Goal: Task Accomplishment & Management: Use online tool/utility

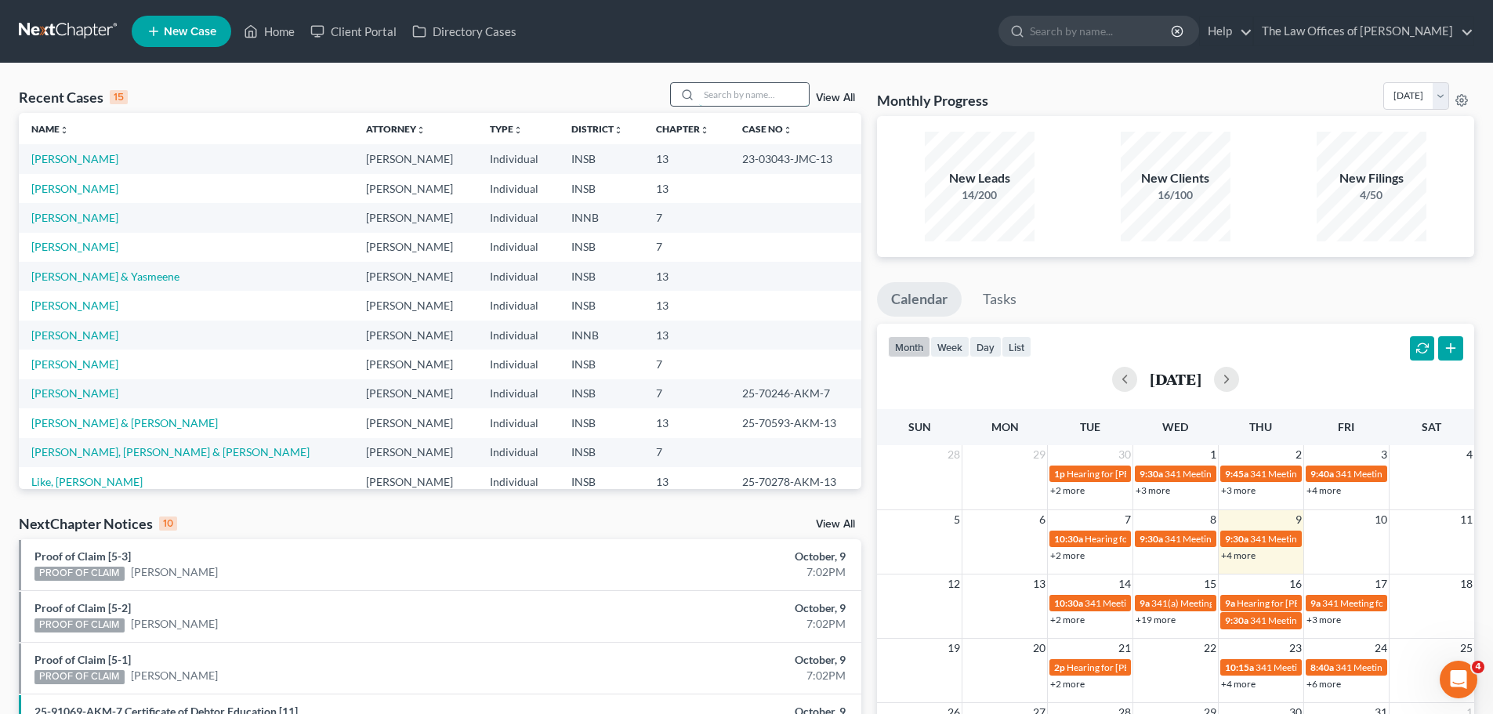
click at [765, 102] on input "search" at bounding box center [754, 94] width 110 height 23
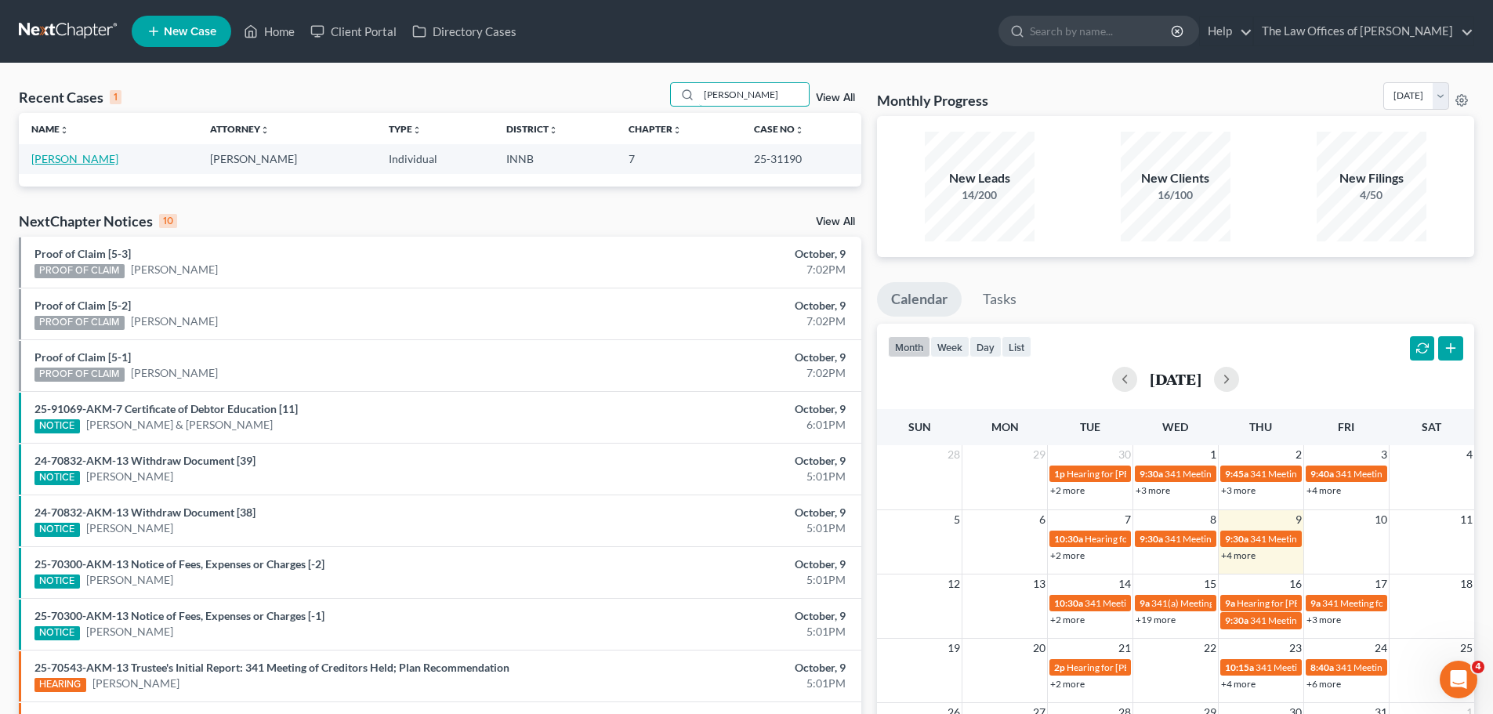
type input "[PERSON_NAME]"
click at [52, 161] on link "[PERSON_NAME]" at bounding box center [74, 158] width 87 height 13
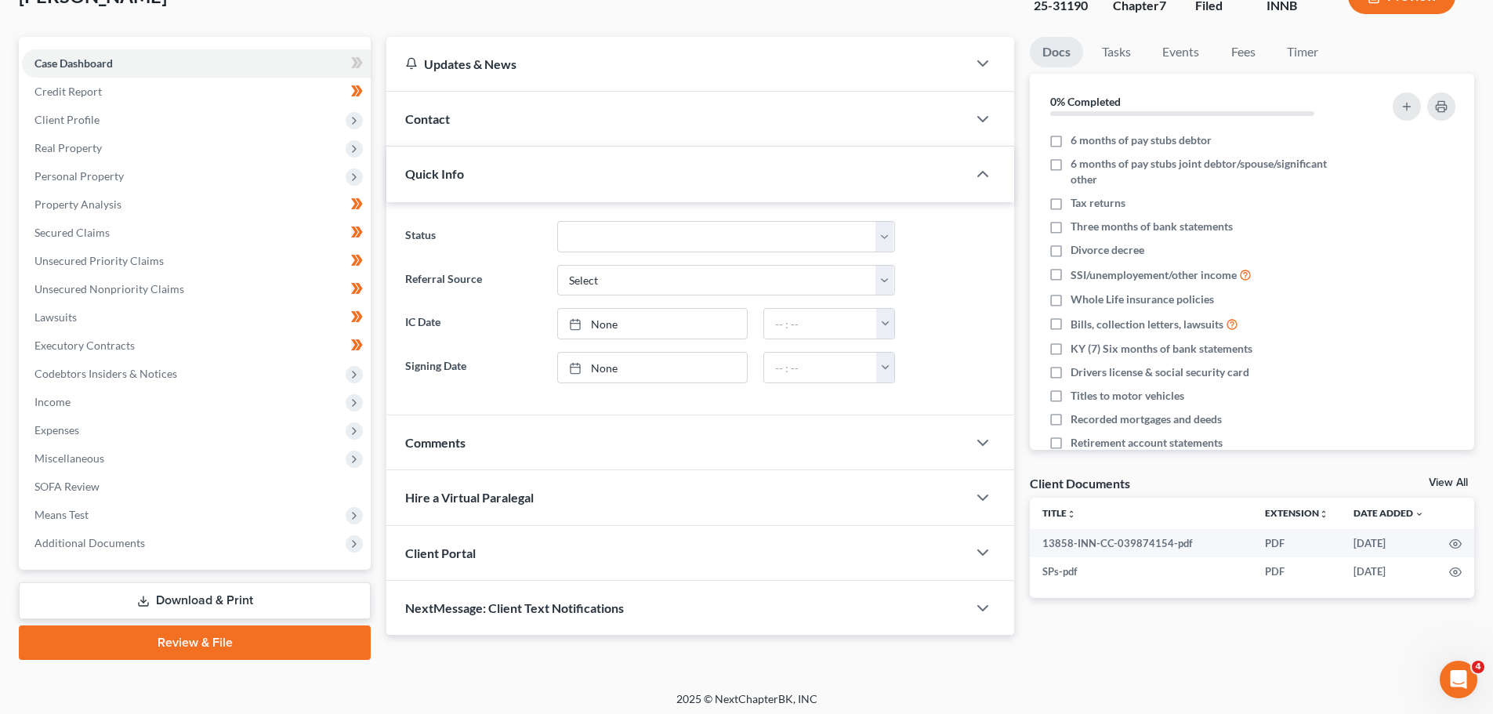
scroll to position [119, 0]
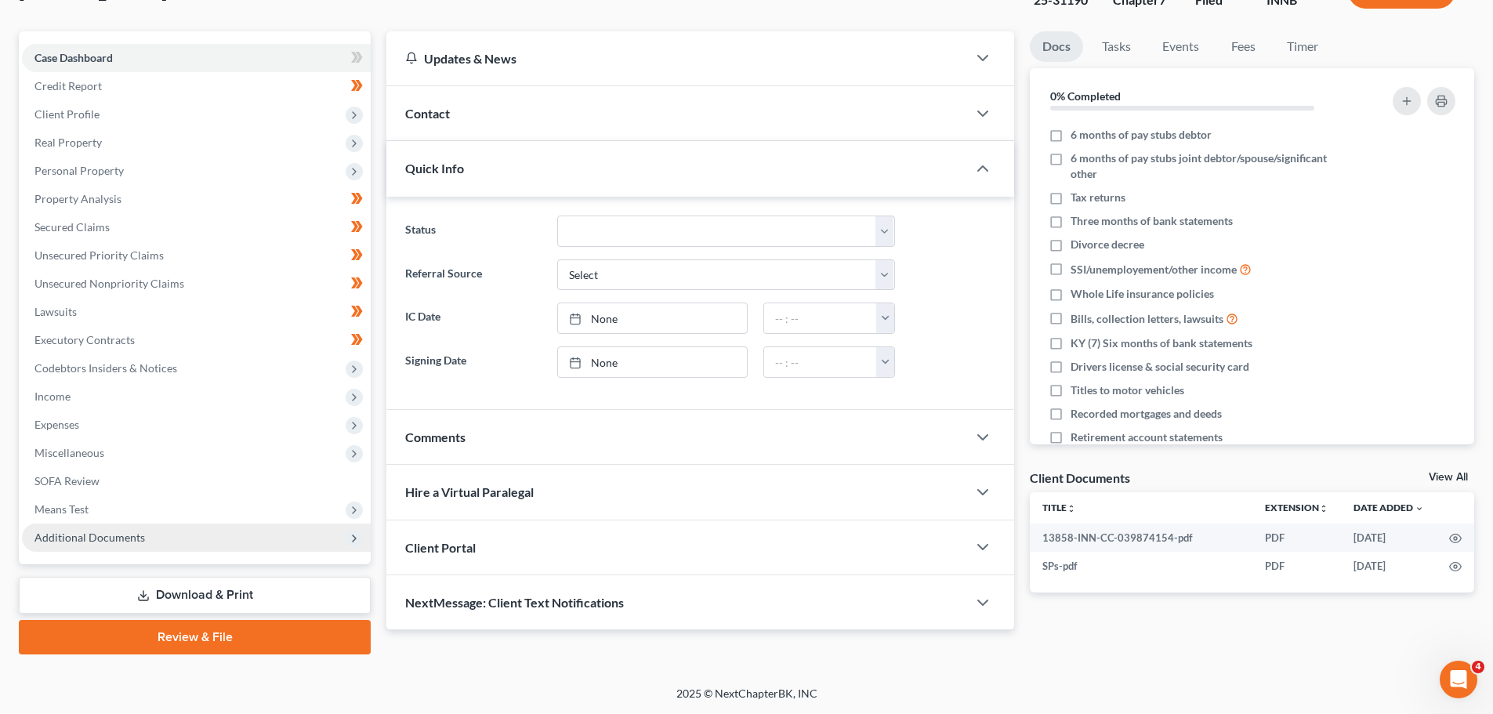
click at [96, 537] on span "Additional Documents" at bounding box center [89, 537] width 111 height 13
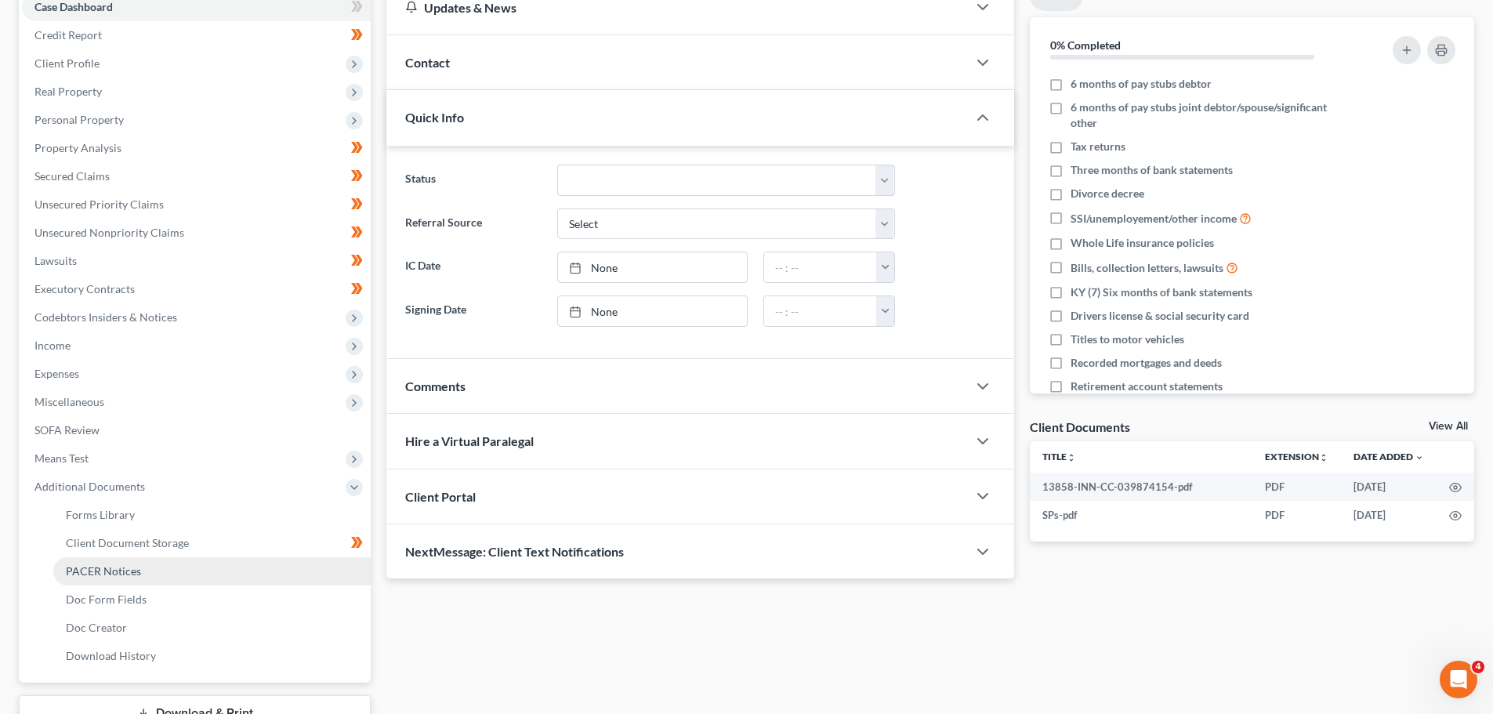
scroll to position [198, 0]
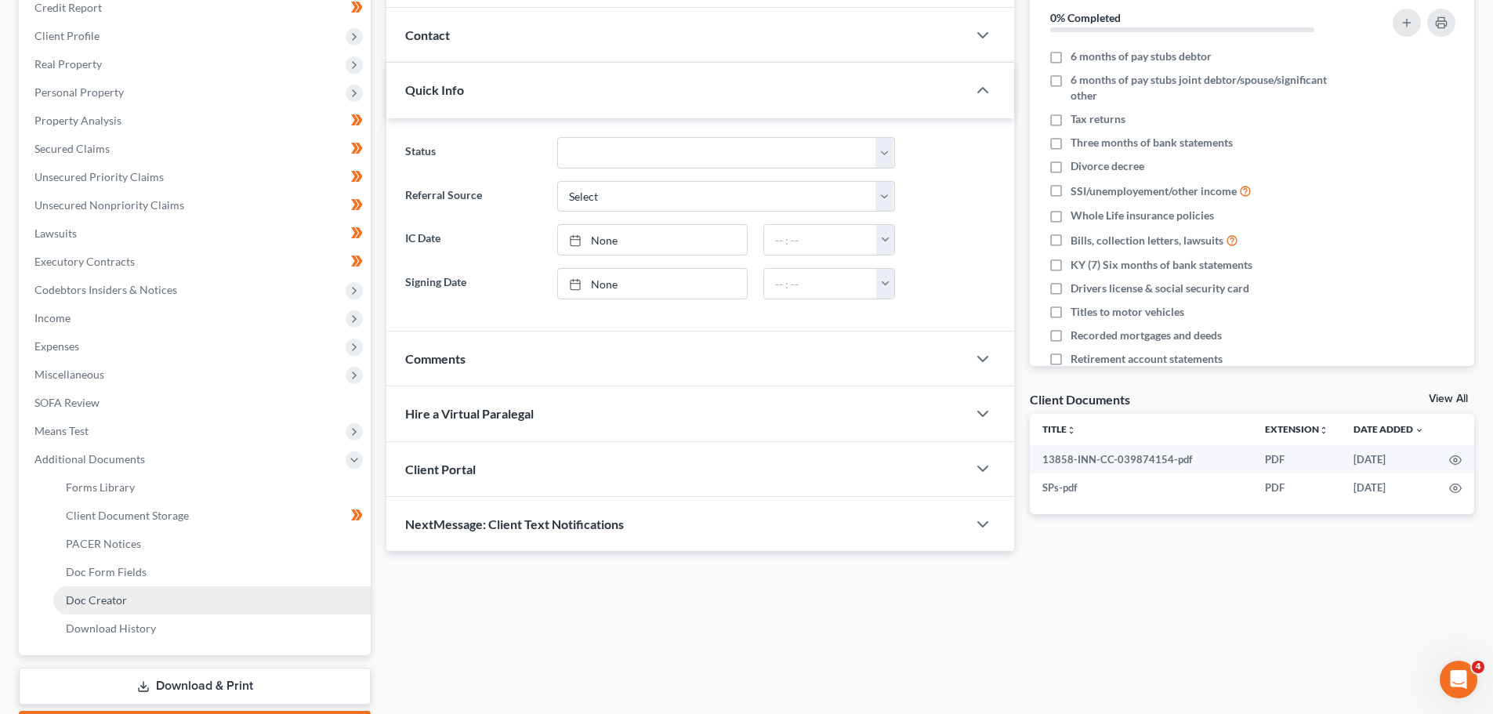
click at [120, 600] on span "Doc Creator" at bounding box center [96, 599] width 61 height 13
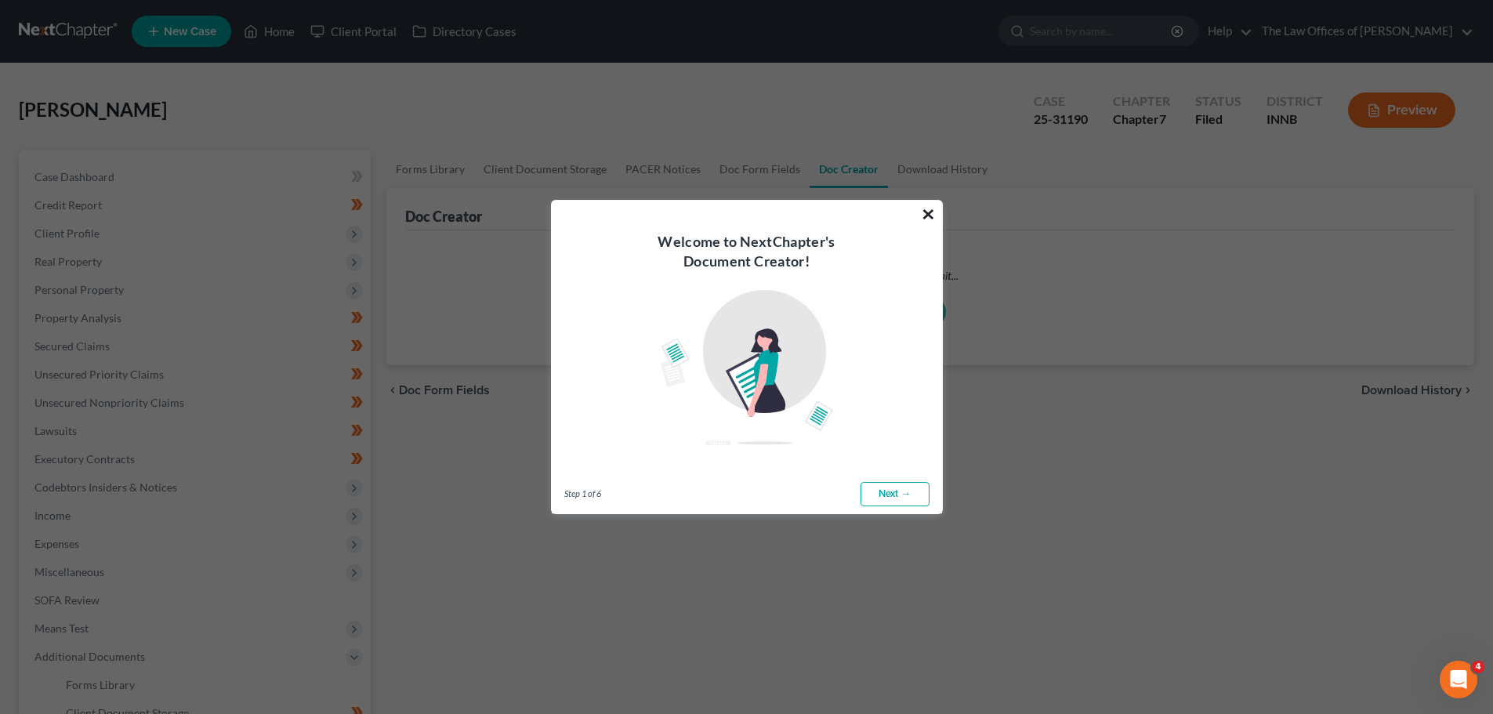
click at [926, 214] on button "×" at bounding box center [928, 213] width 15 height 25
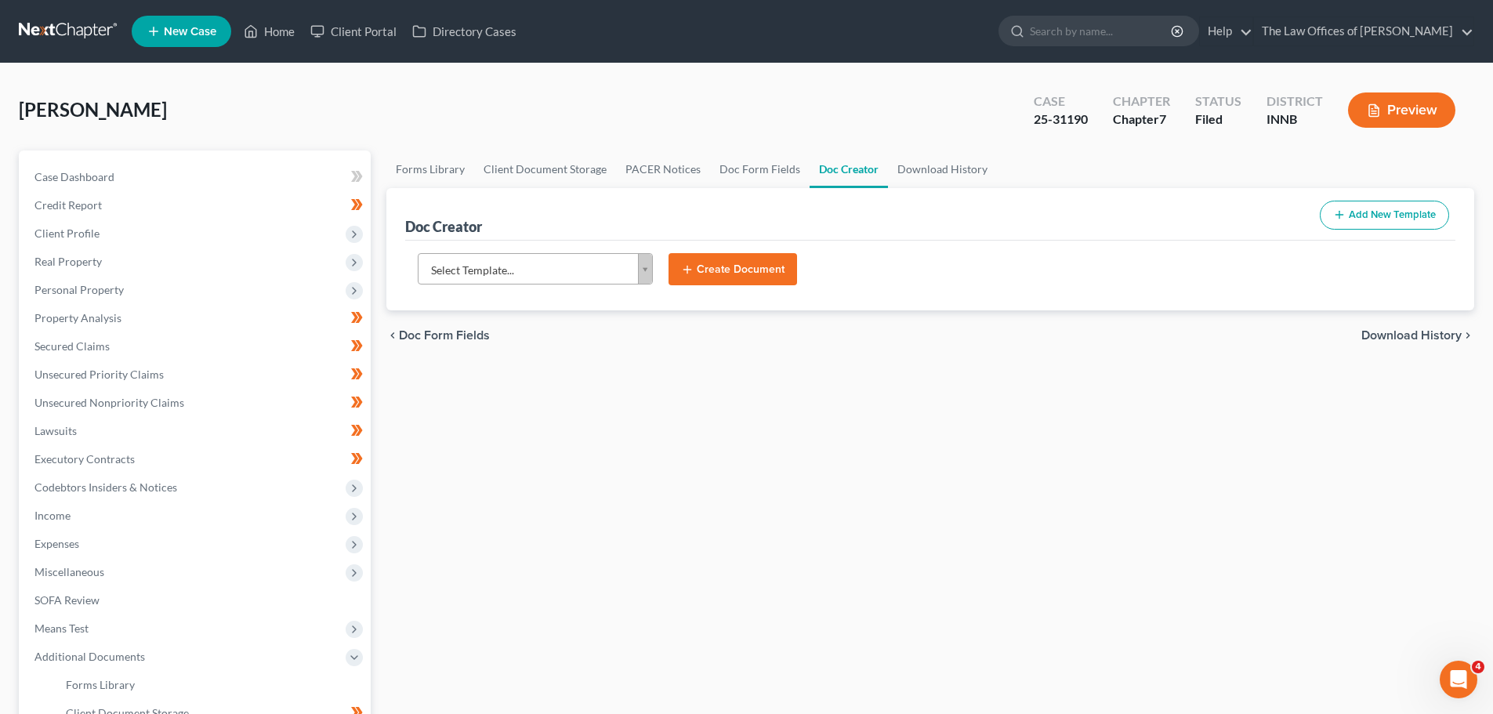
click at [507, 277] on body "Home New Case Client Portal Directory Cases The Law Offices of [PERSON_NAME] [E…" at bounding box center [746, 501] width 1493 height 1003
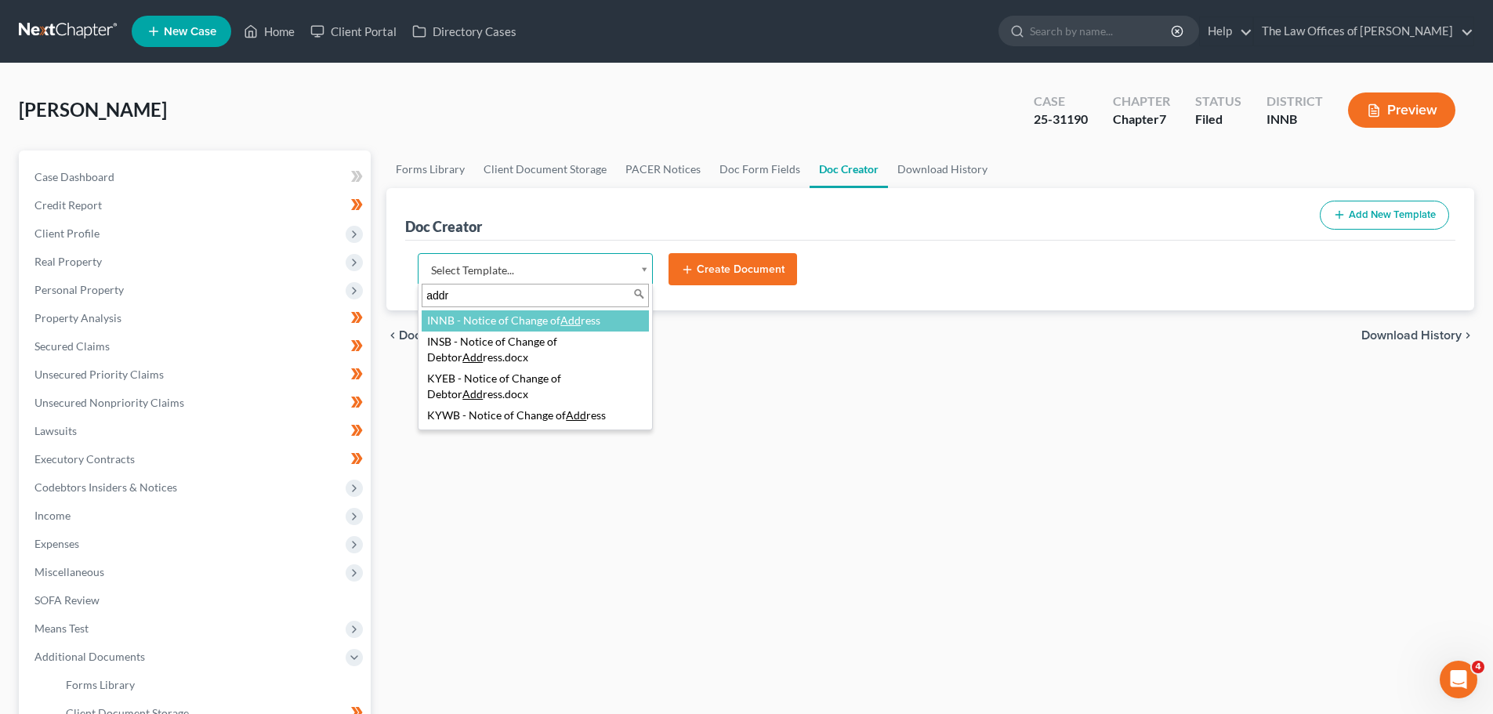
type input "addre"
select select "114646"
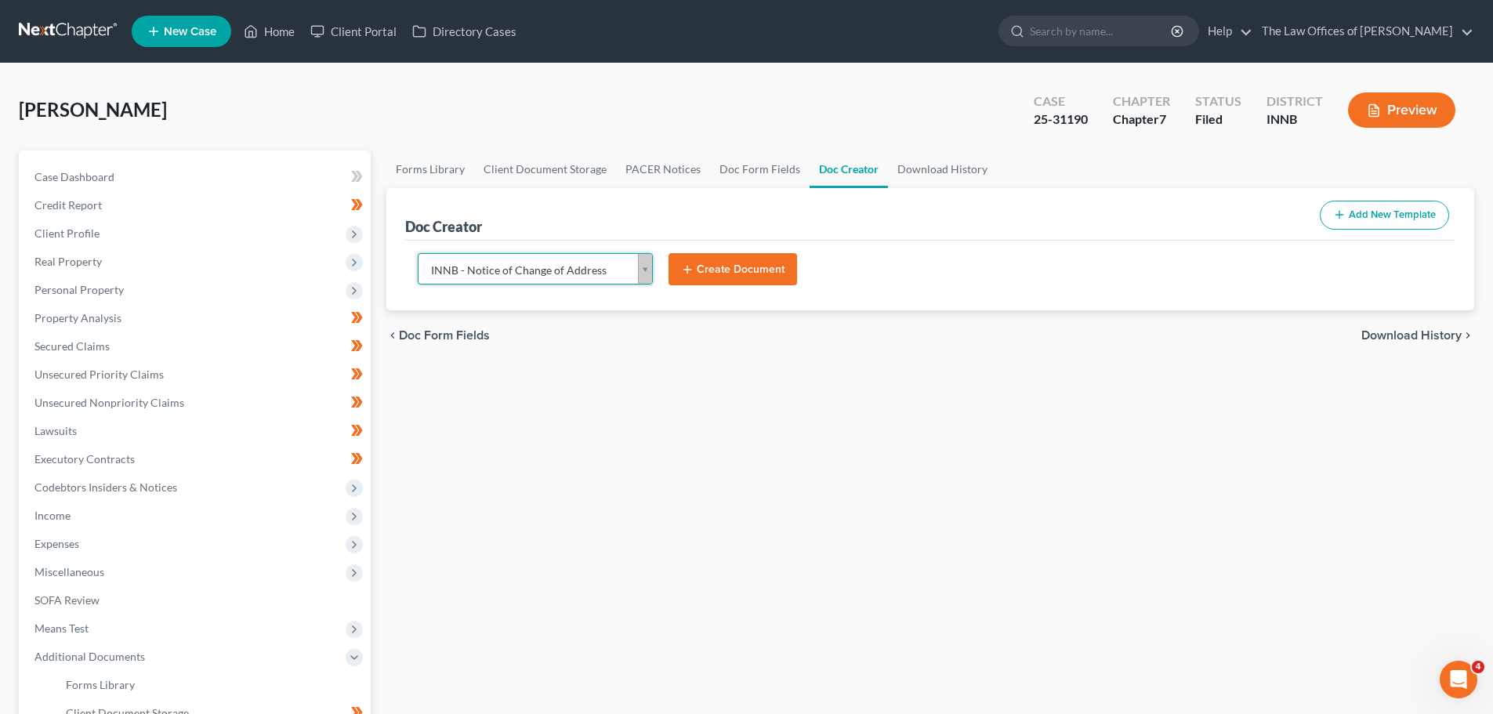
click at [705, 274] on button "Create Document" at bounding box center [733, 269] width 129 height 33
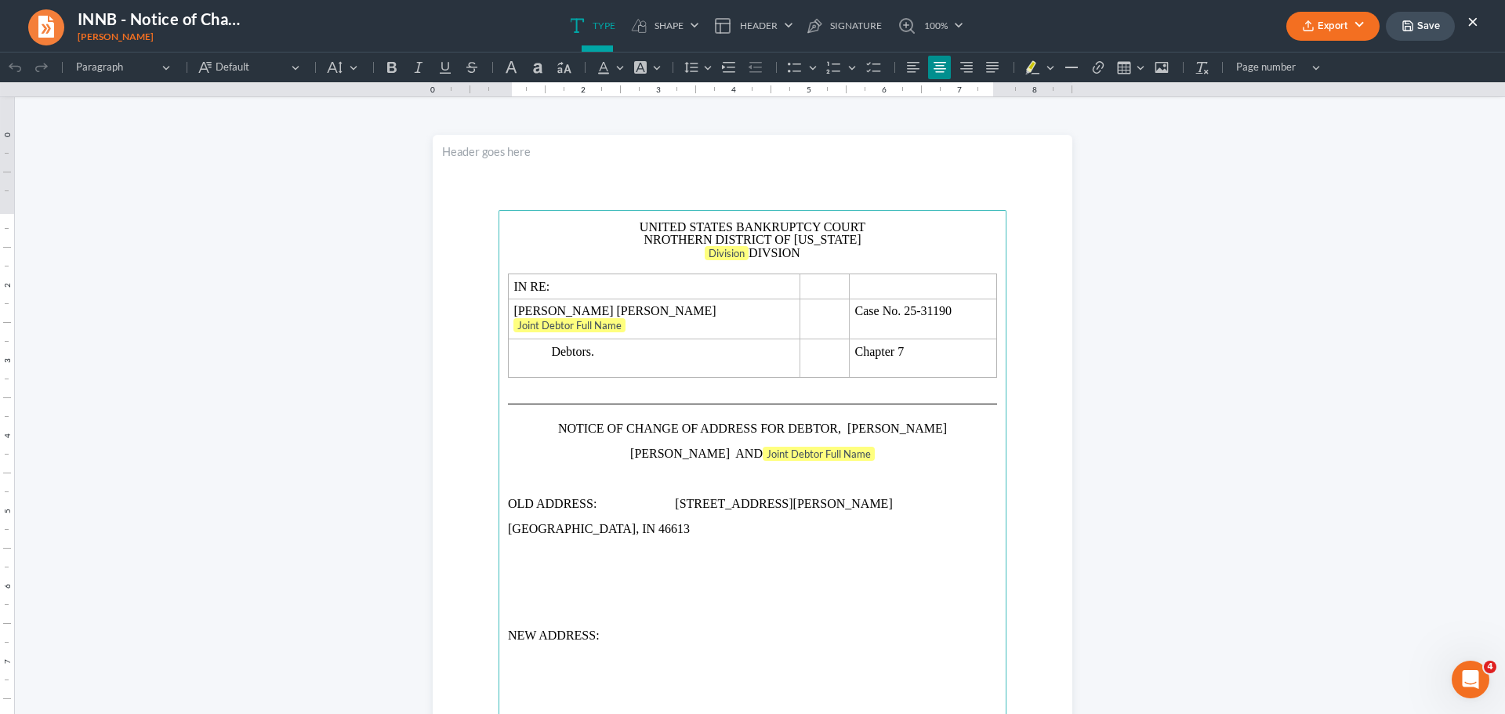
click at [1473, 12] on button "×" at bounding box center [1472, 21] width 11 height 19
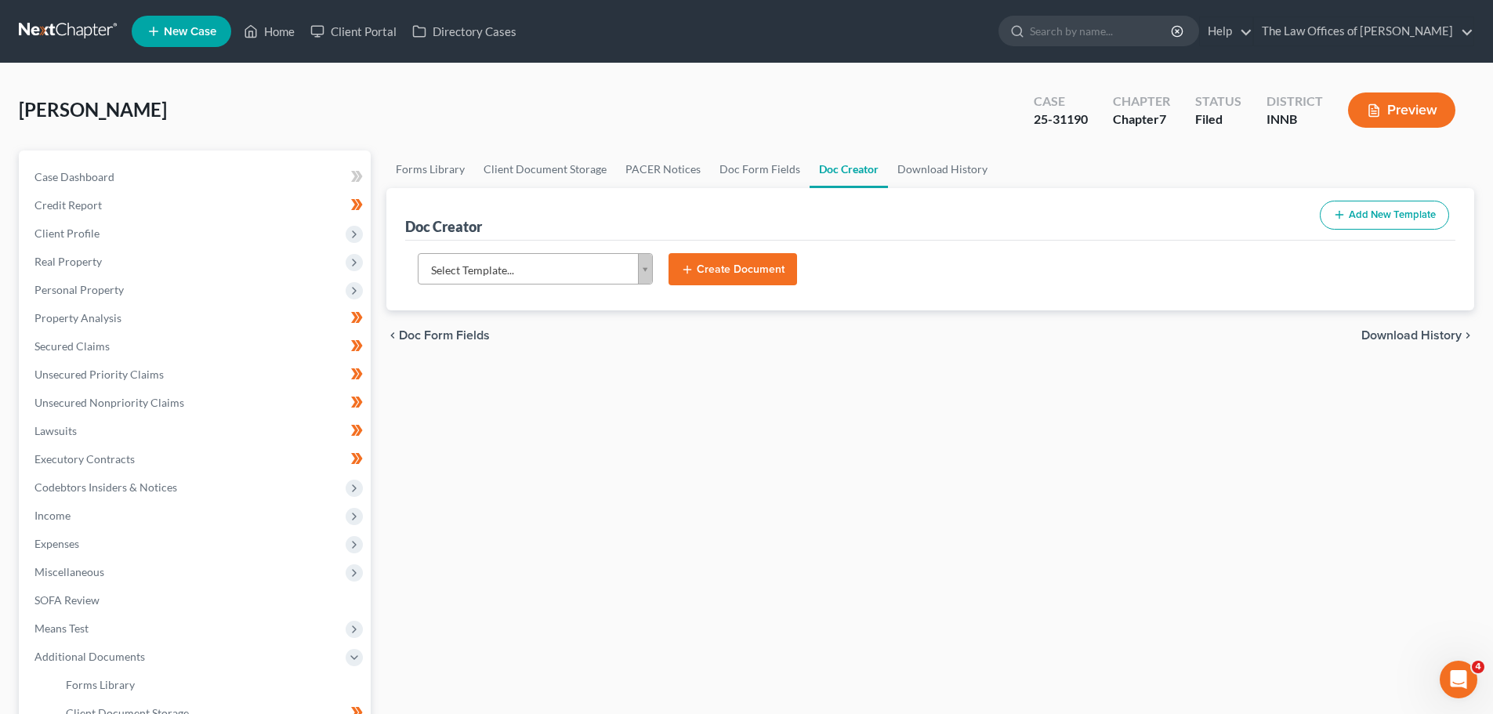
click at [488, 264] on body "Home New Case Client Portal Directory Cases The Law Offices of [PERSON_NAME] [E…" at bounding box center [746, 501] width 1493 height 1003
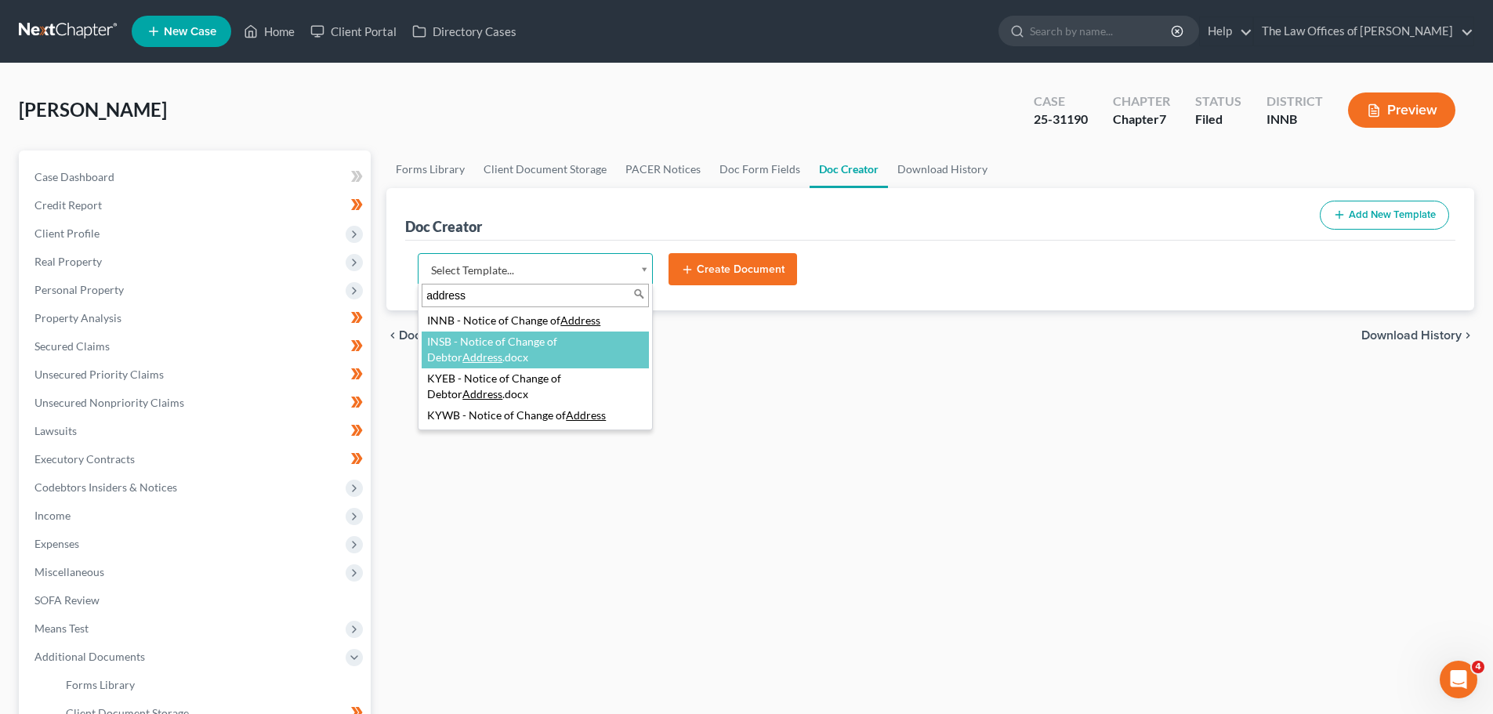
type input "address"
select select "115079"
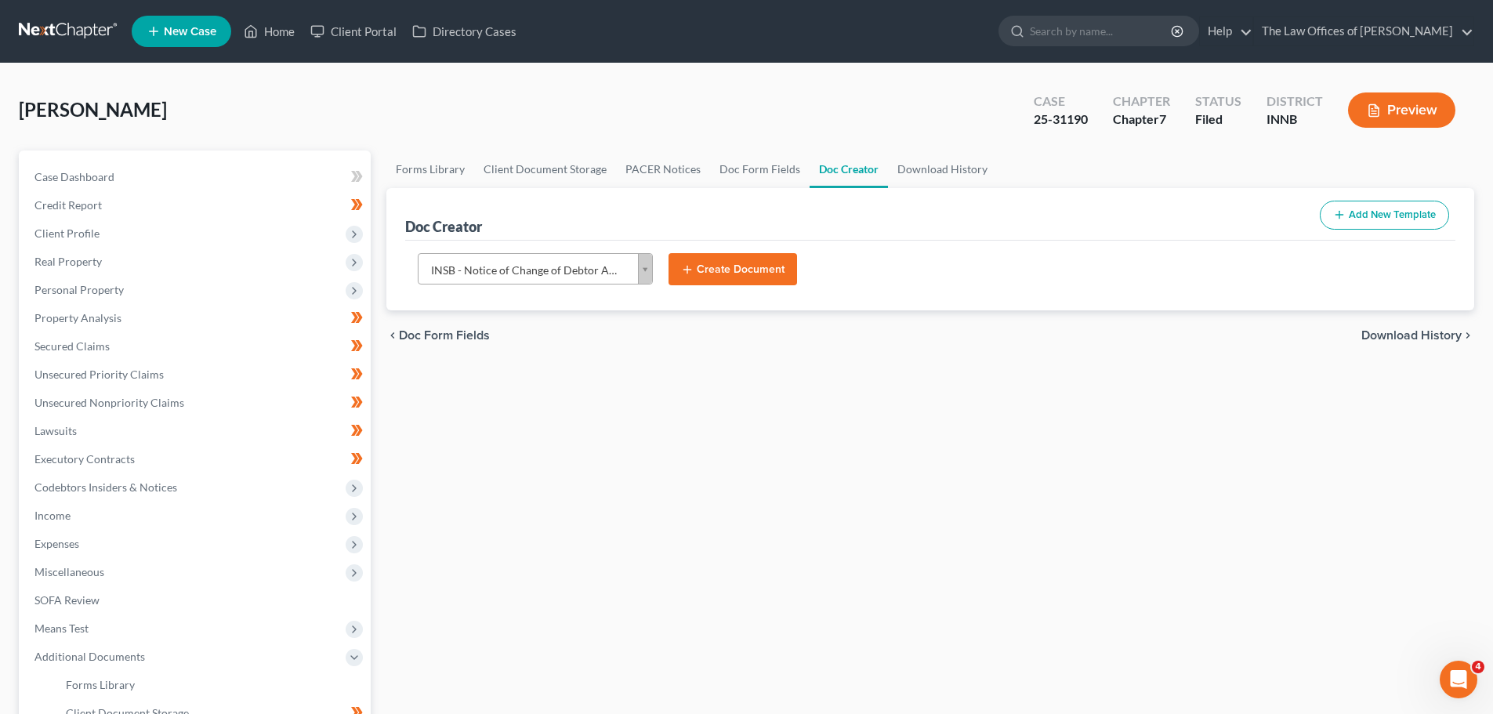
click at [771, 271] on button "Create Document" at bounding box center [733, 269] width 129 height 33
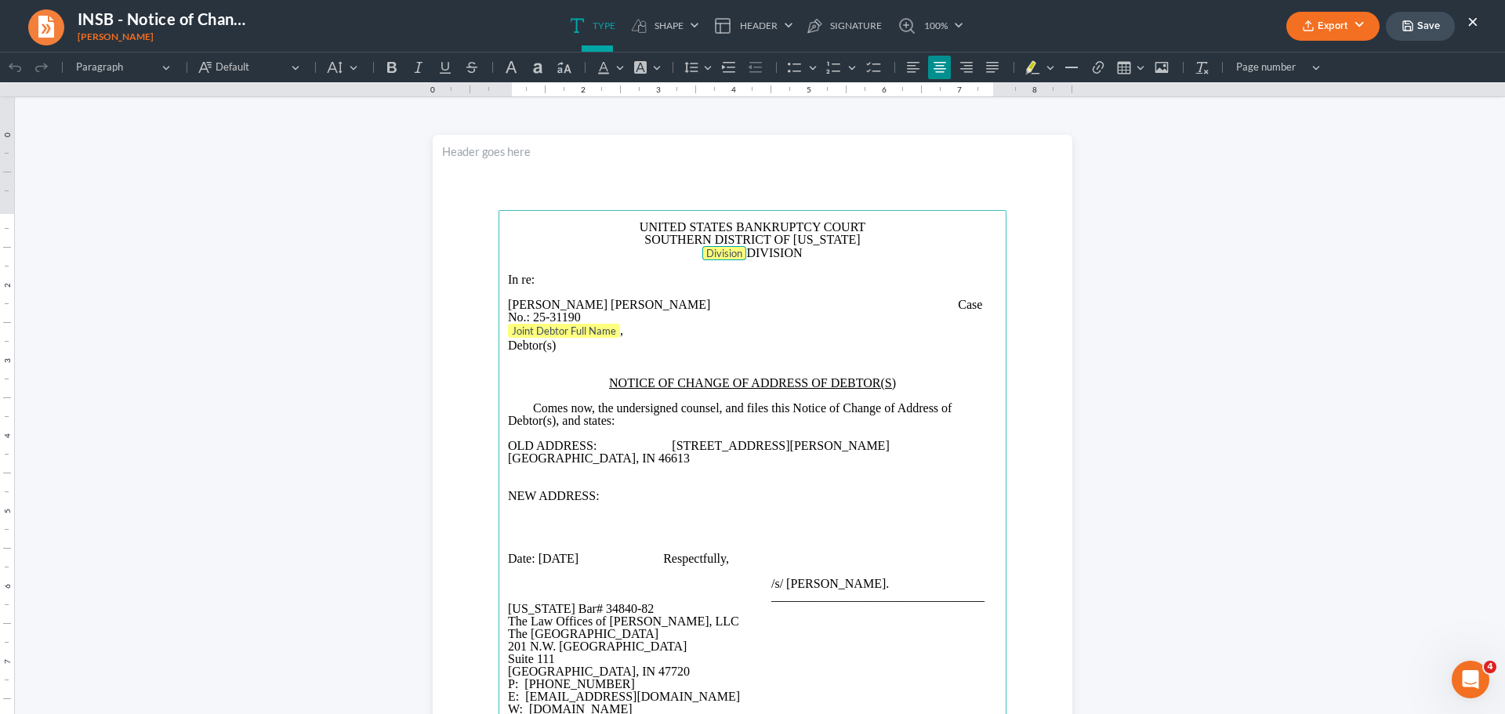
click at [725, 256] on span "Division" at bounding box center [724, 253] width 36 height 13
